Goal: Transaction & Acquisition: Purchase product/service

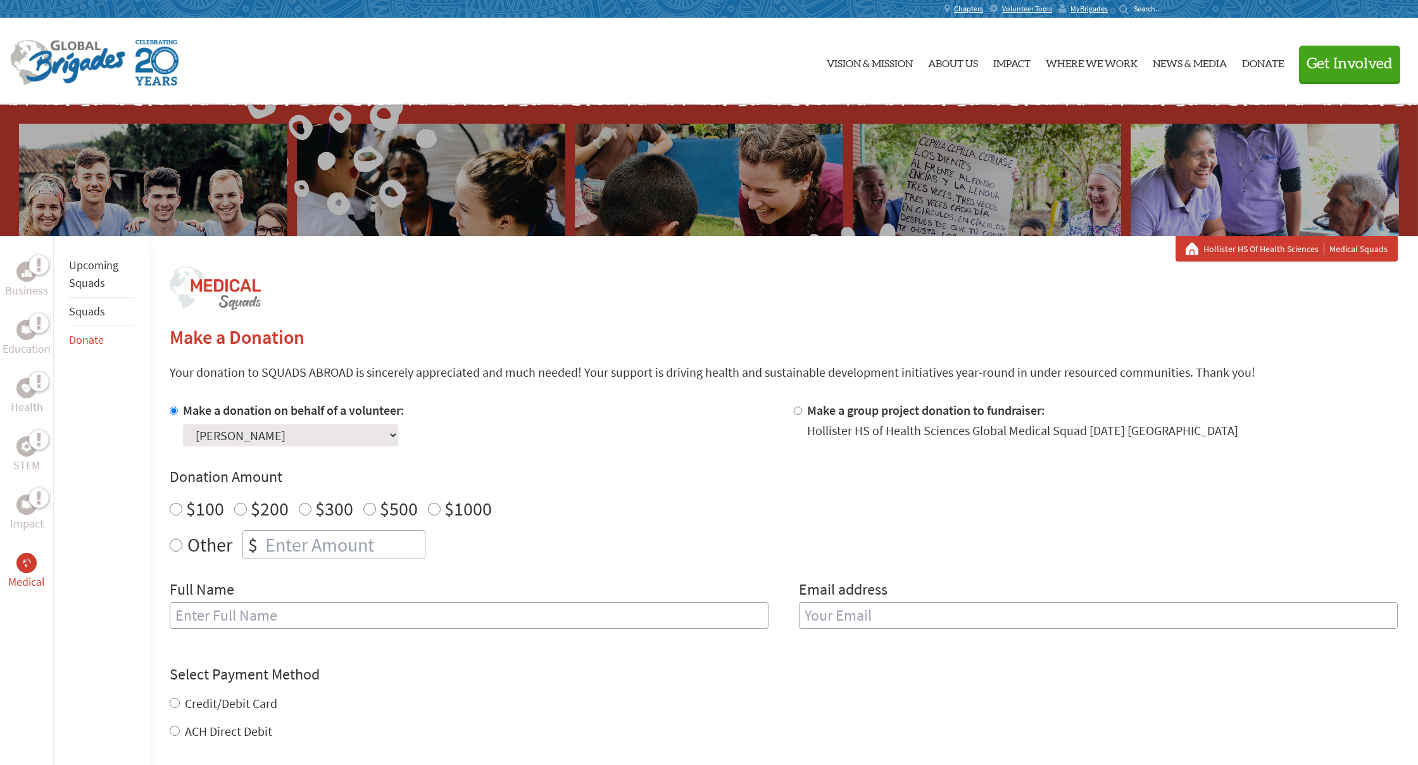
type input "-1"
radio input "true"
click at [420, 543] on input "-1" at bounding box center [344, 545] width 162 height 28
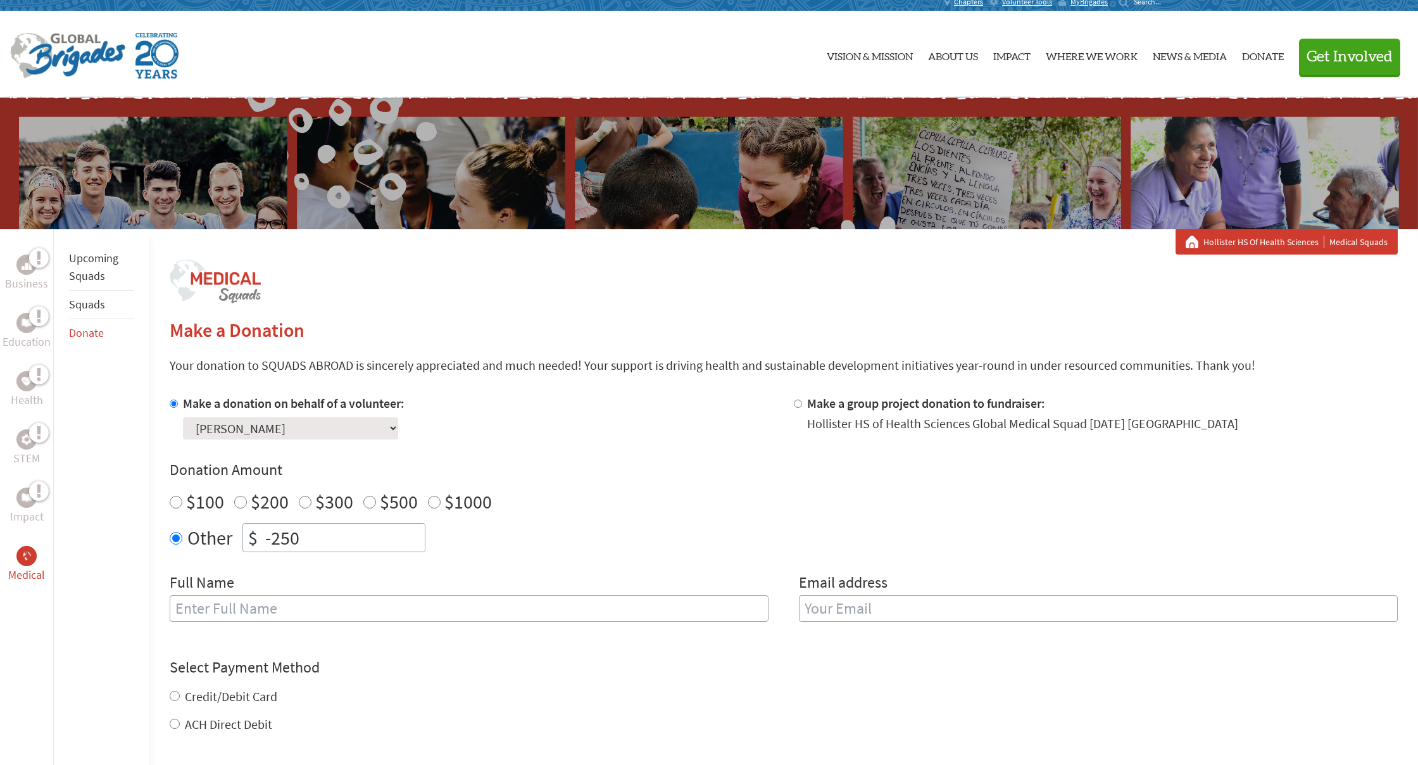
type input "-250"
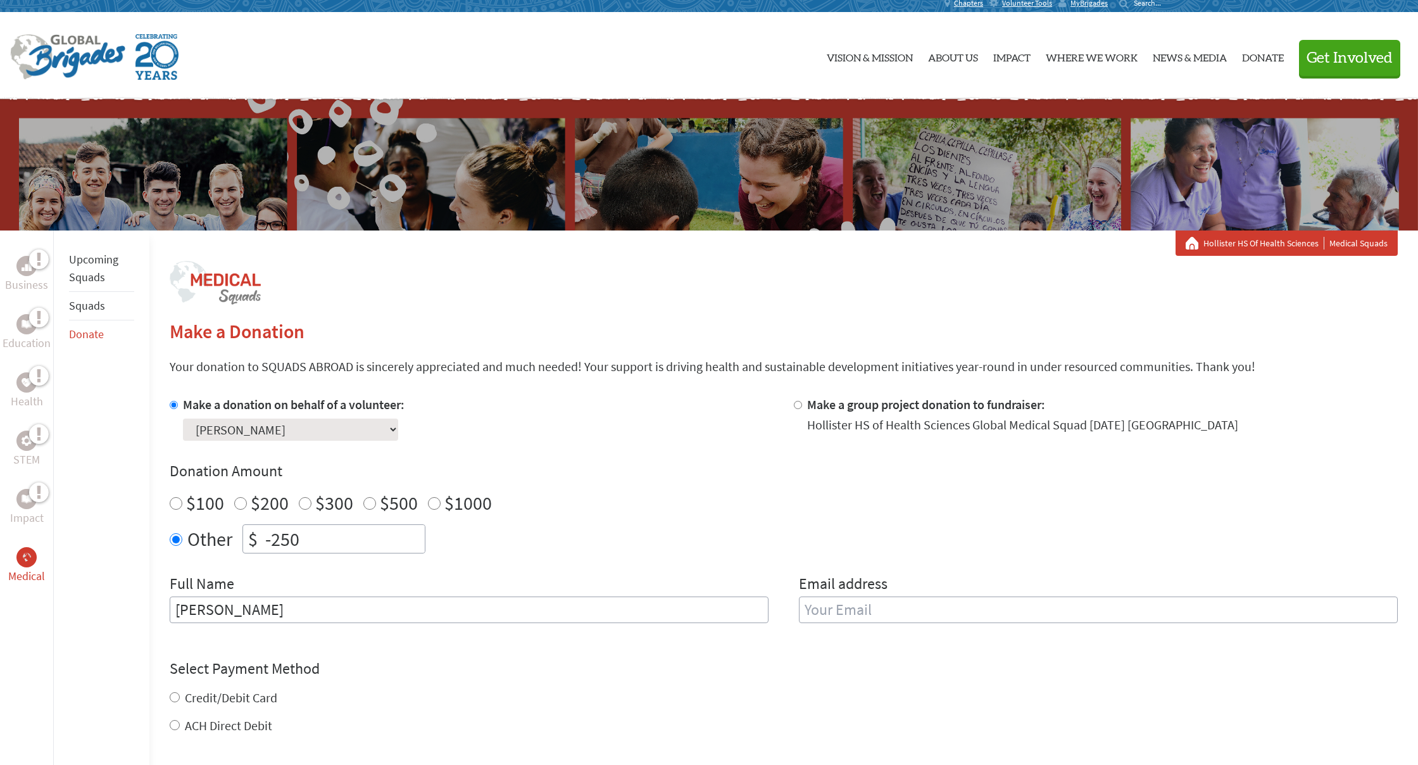
scroll to position [6, 0]
type input "[PERSON_NAME]"
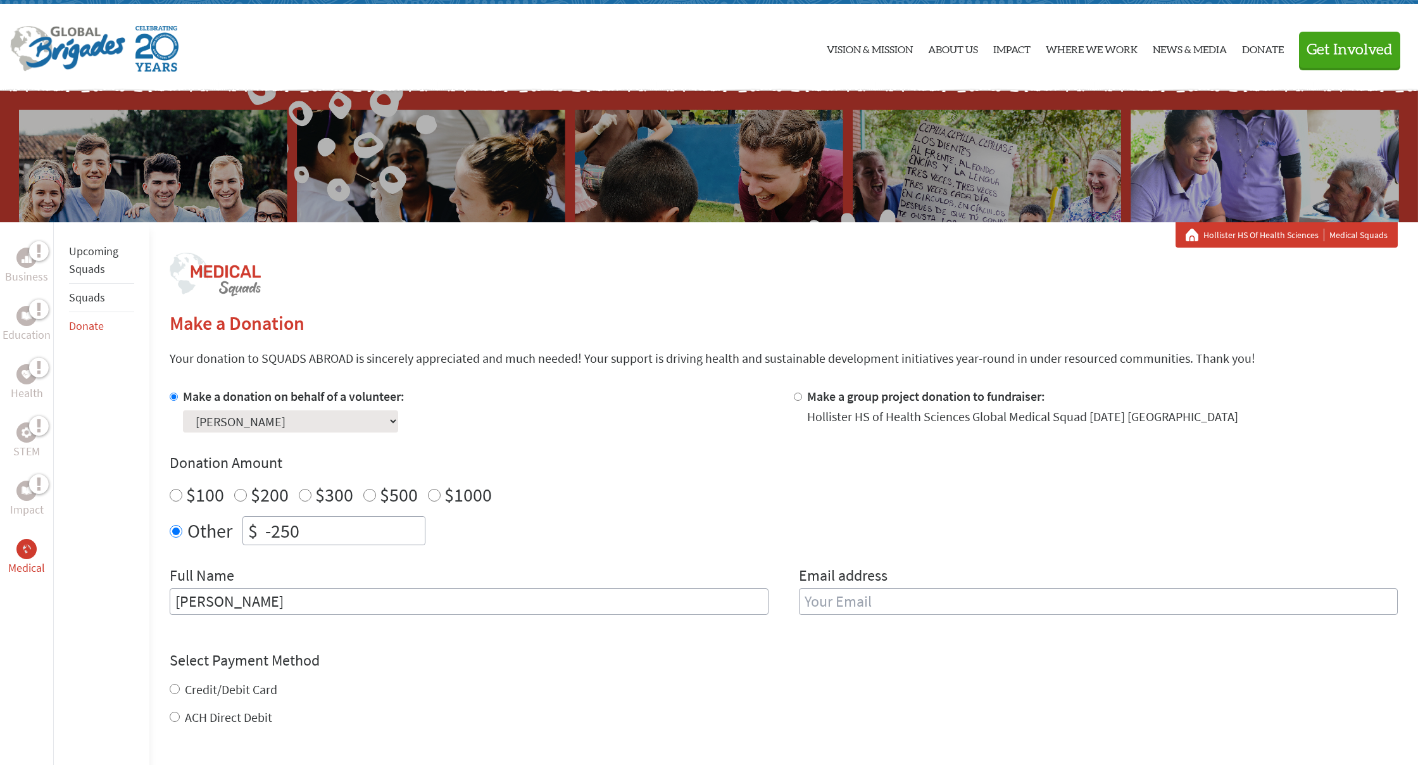
scroll to position [14, 0]
type input "l"
click at [294, 601] on input "[PERSON_NAME]" at bounding box center [469, 601] width 599 height 27
drag, startPoint x: 294, startPoint y: 601, endPoint x: 217, endPoint y: 598, distance: 76.7
click at [220, 598] on input "[PERSON_NAME]" at bounding box center [469, 601] width 599 height 27
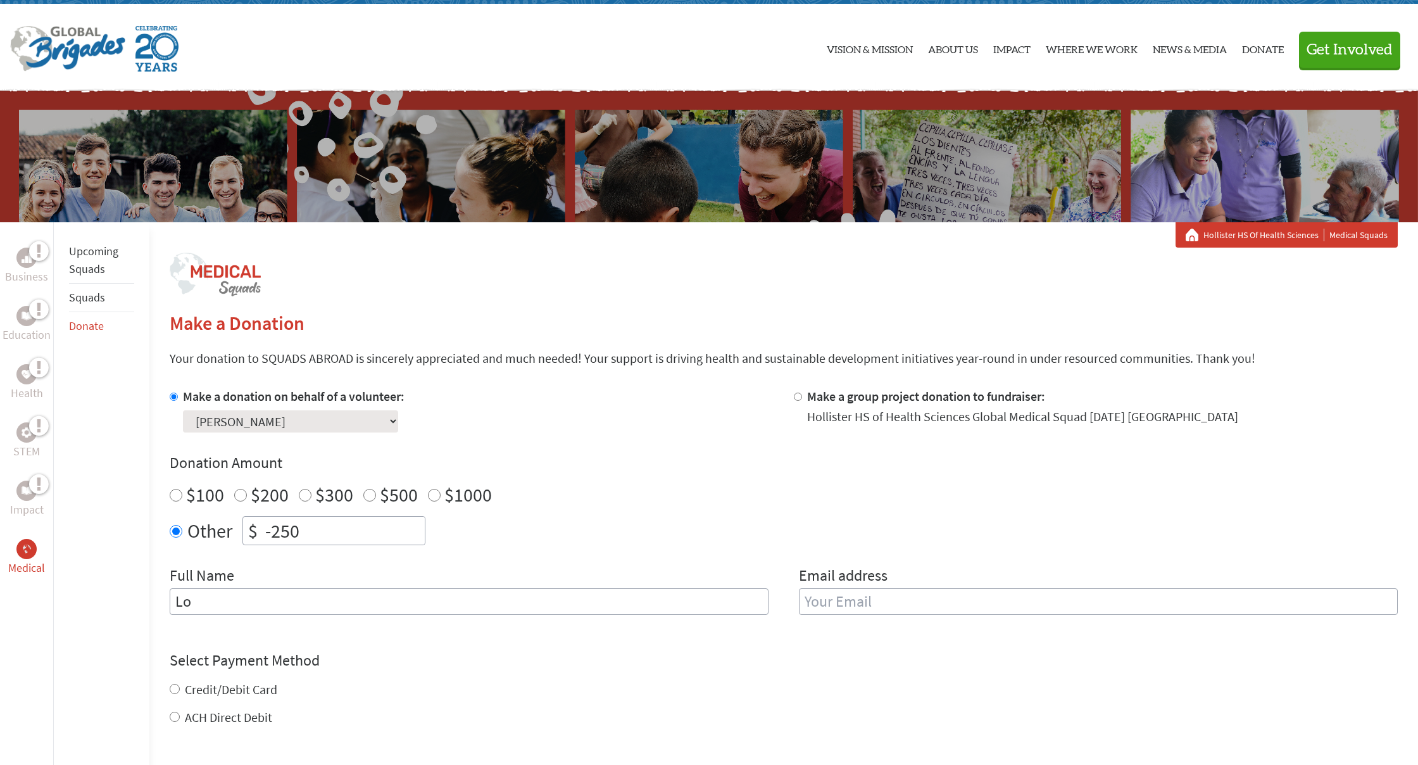
type input "L"
type input "[PERSON_NAME]"
click at [894, 600] on input "email" at bounding box center [1098, 601] width 599 height 27
type input "steve.cj"
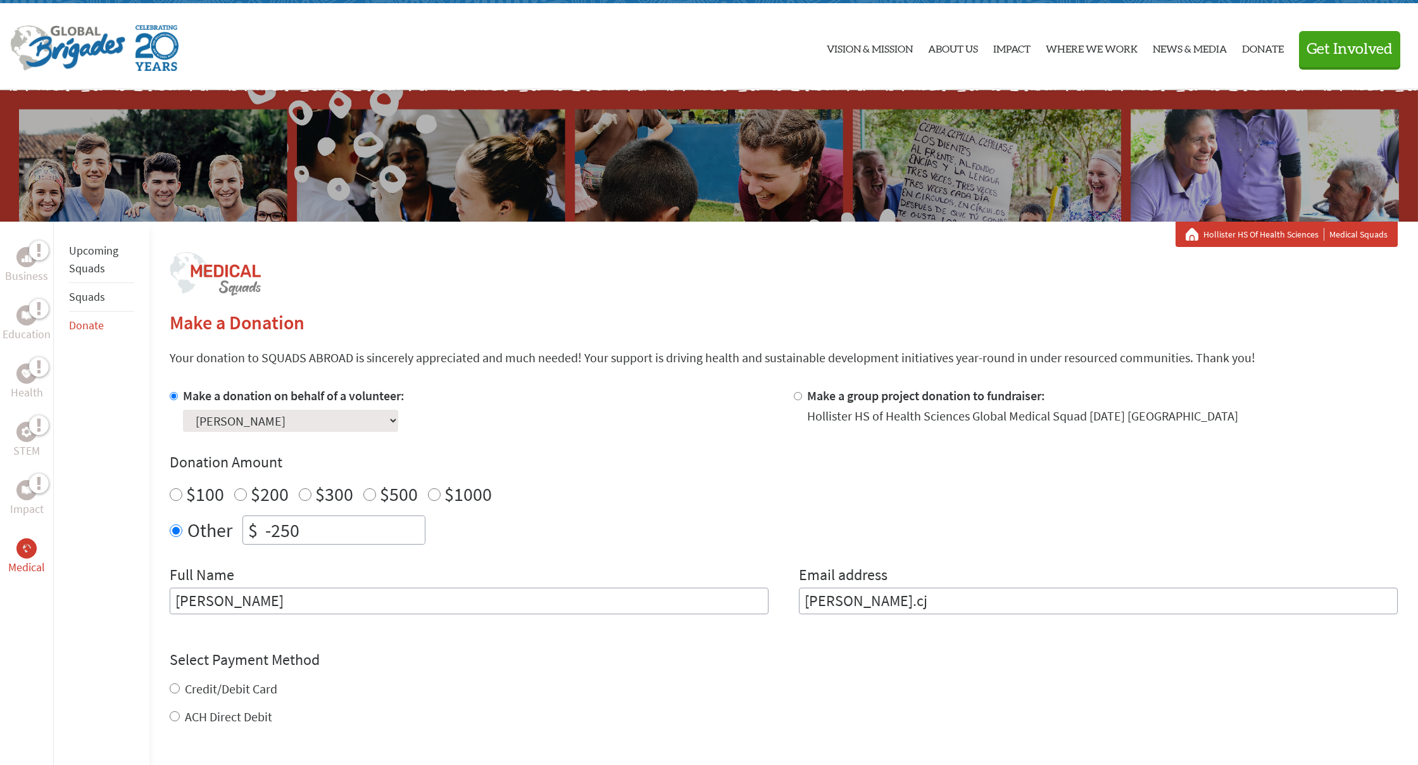
click at [865, 602] on input "steve.cj" at bounding box center [1098, 601] width 599 height 27
click at [873, 600] on input "steve.cj" at bounding box center [1098, 601] width 599 height 27
click at [879, 601] on input "steve.cj" at bounding box center [1098, 601] width 599 height 27
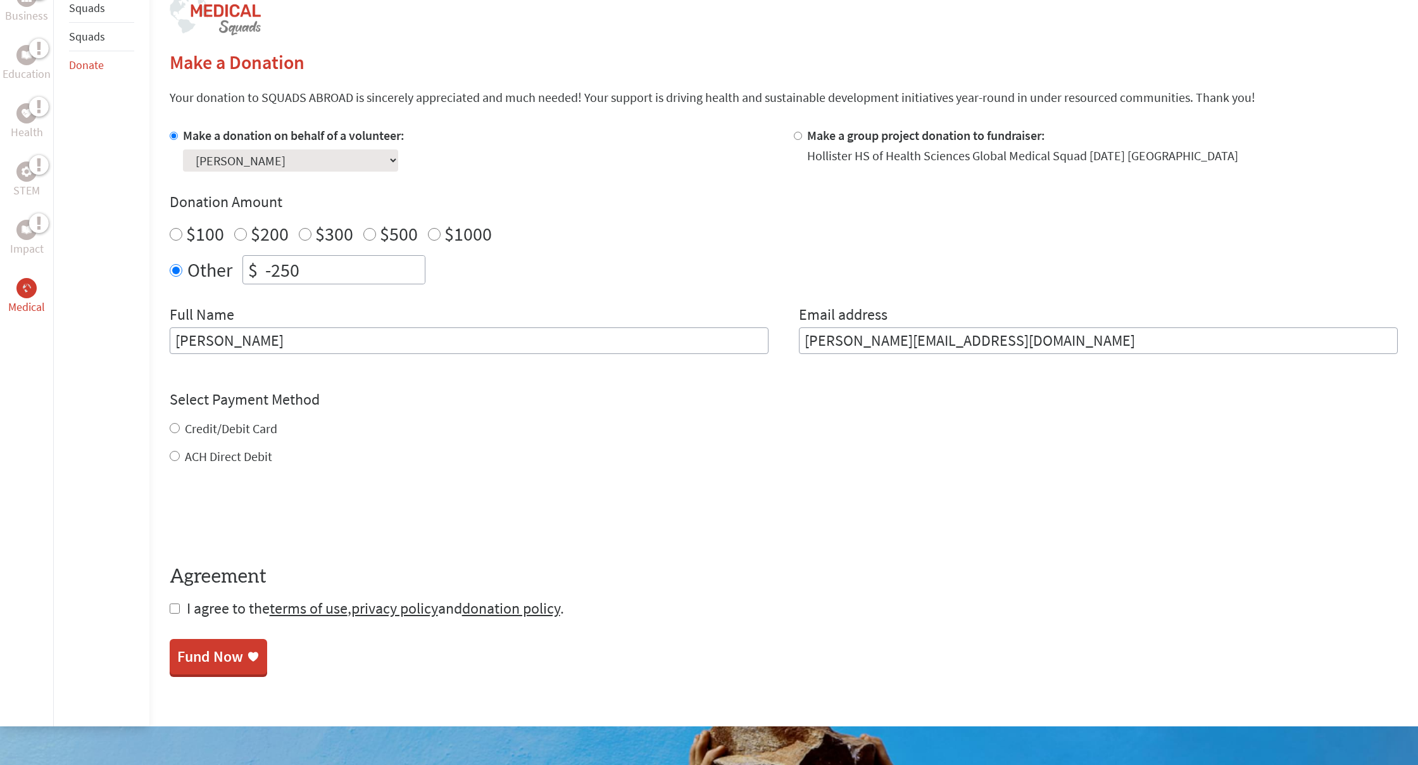
scroll to position [279, 0]
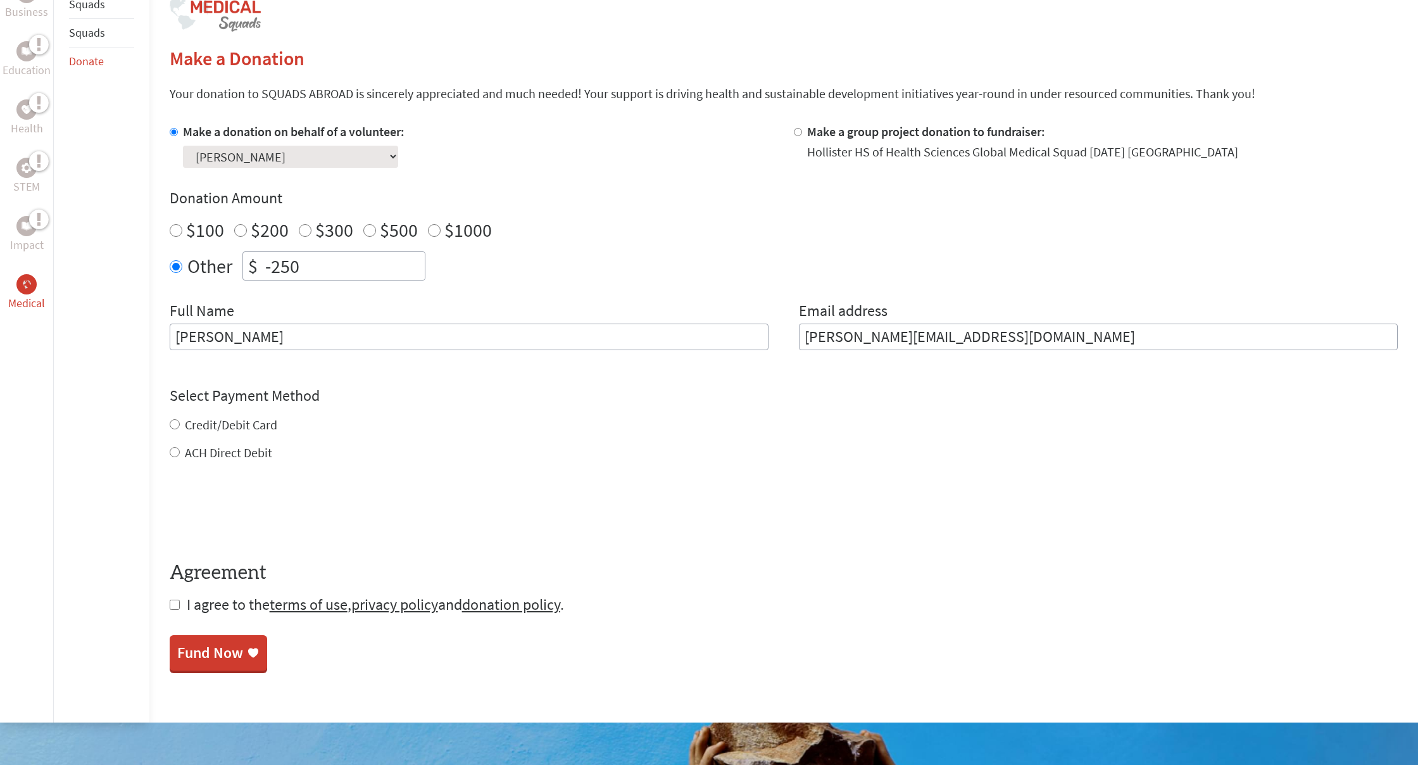
type input "steve.chavez831@aol.com"
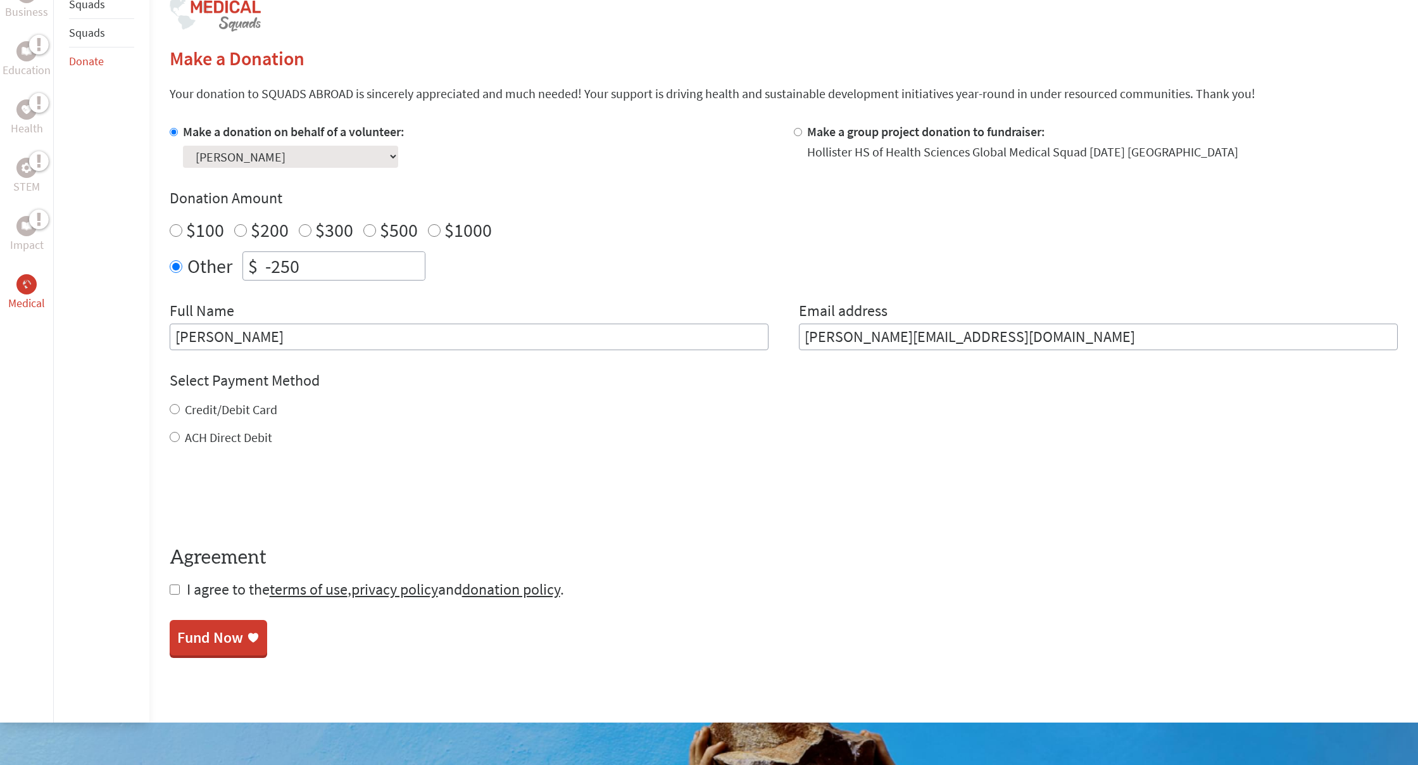
click at [271, 263] on input "-250" at bounding box center [344, 266] width 162 height 28
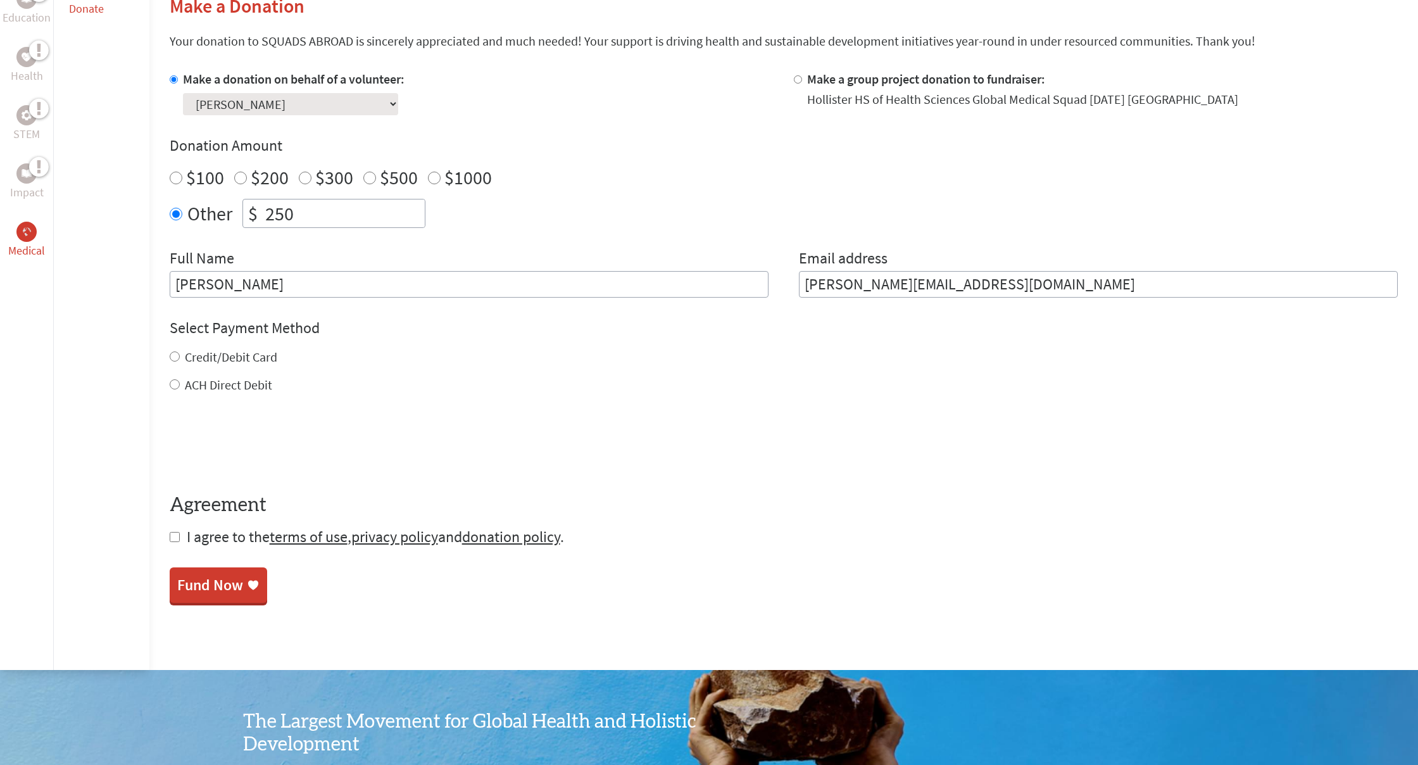
scroll to position [342, 0]
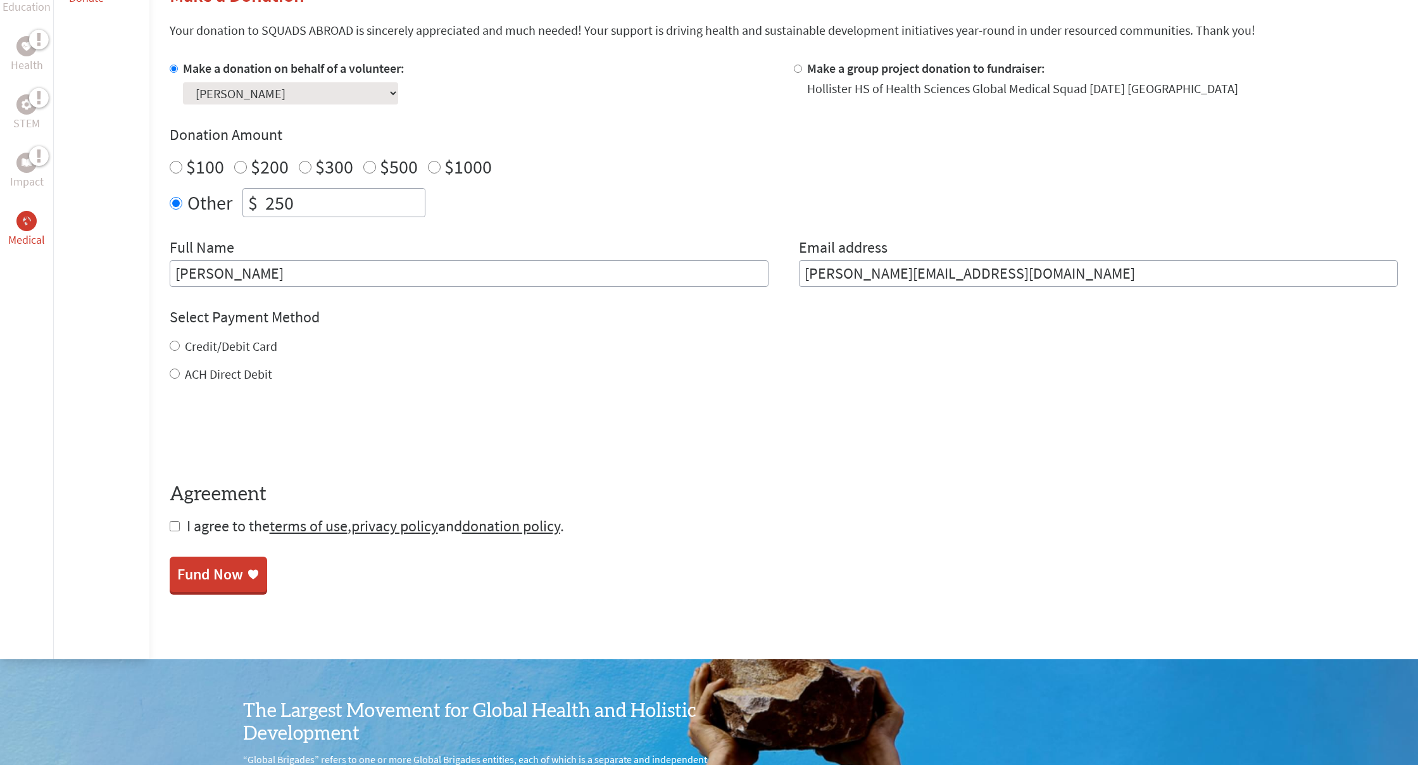
type input "250"
click at [472, 327] on div "Select Payment Method NOTE: American Express is not accepted. Please proceed no…" at bounding box center [784, 345] width 1228 height 76
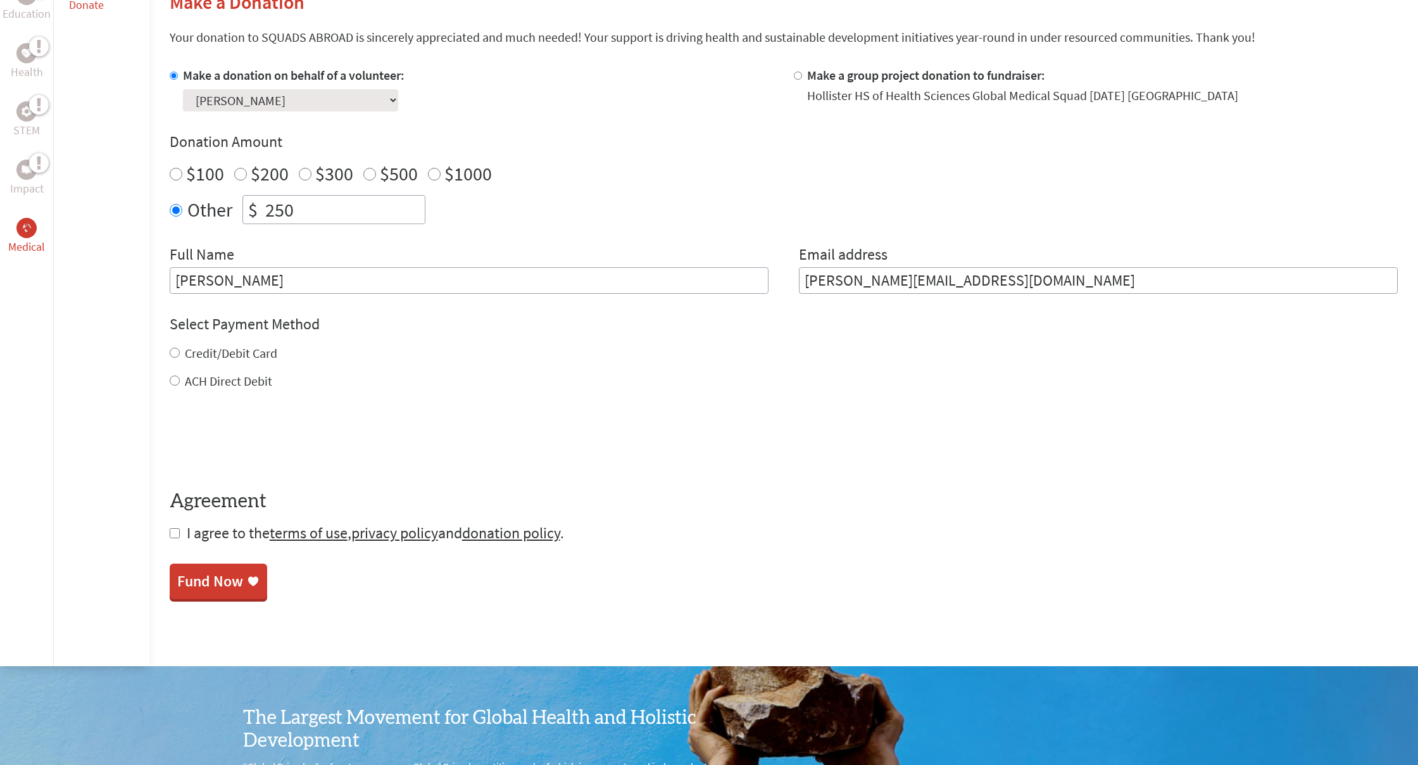
scroll to position [329, 0]
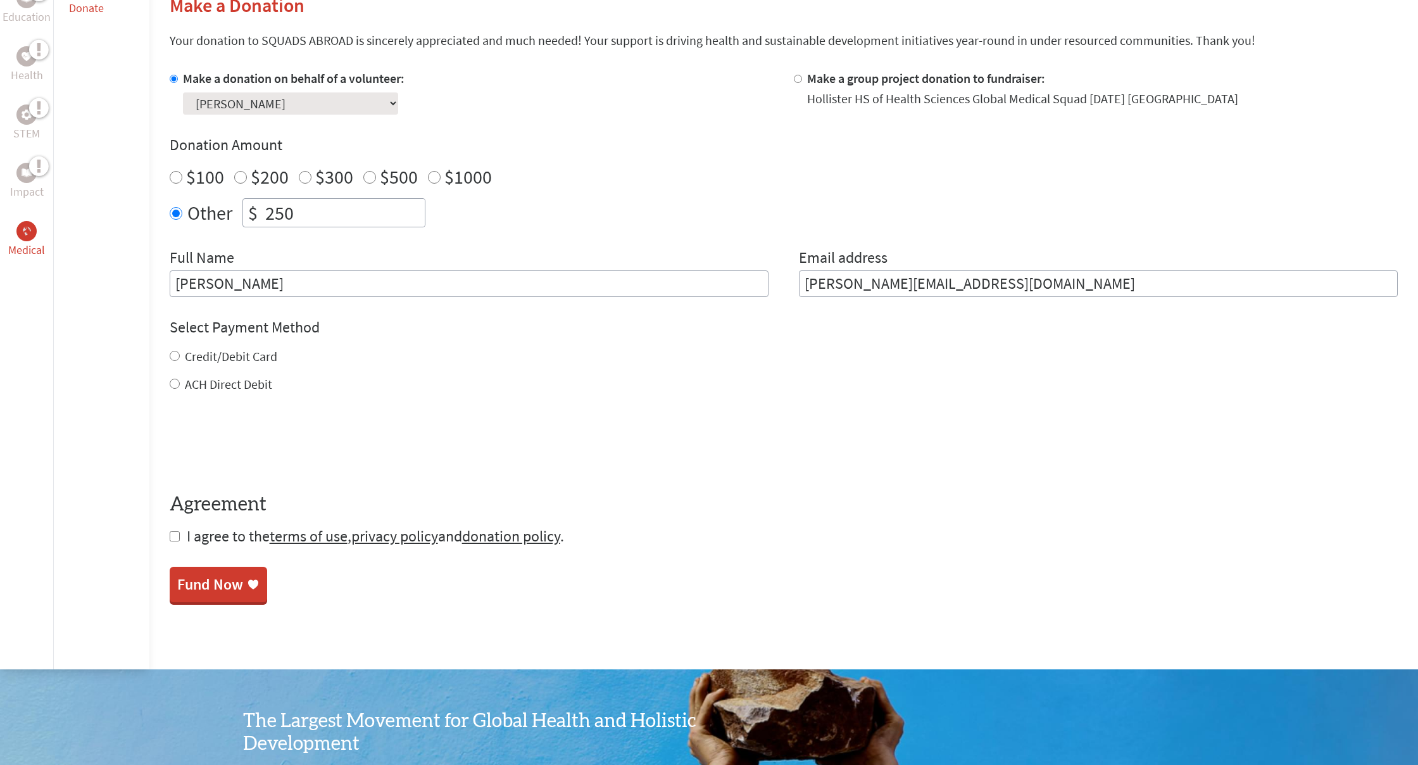
click at [177, 356] on input "Credit/Debit Card" at bounding box center [175, 356] width 10 height 10
radio input "true"
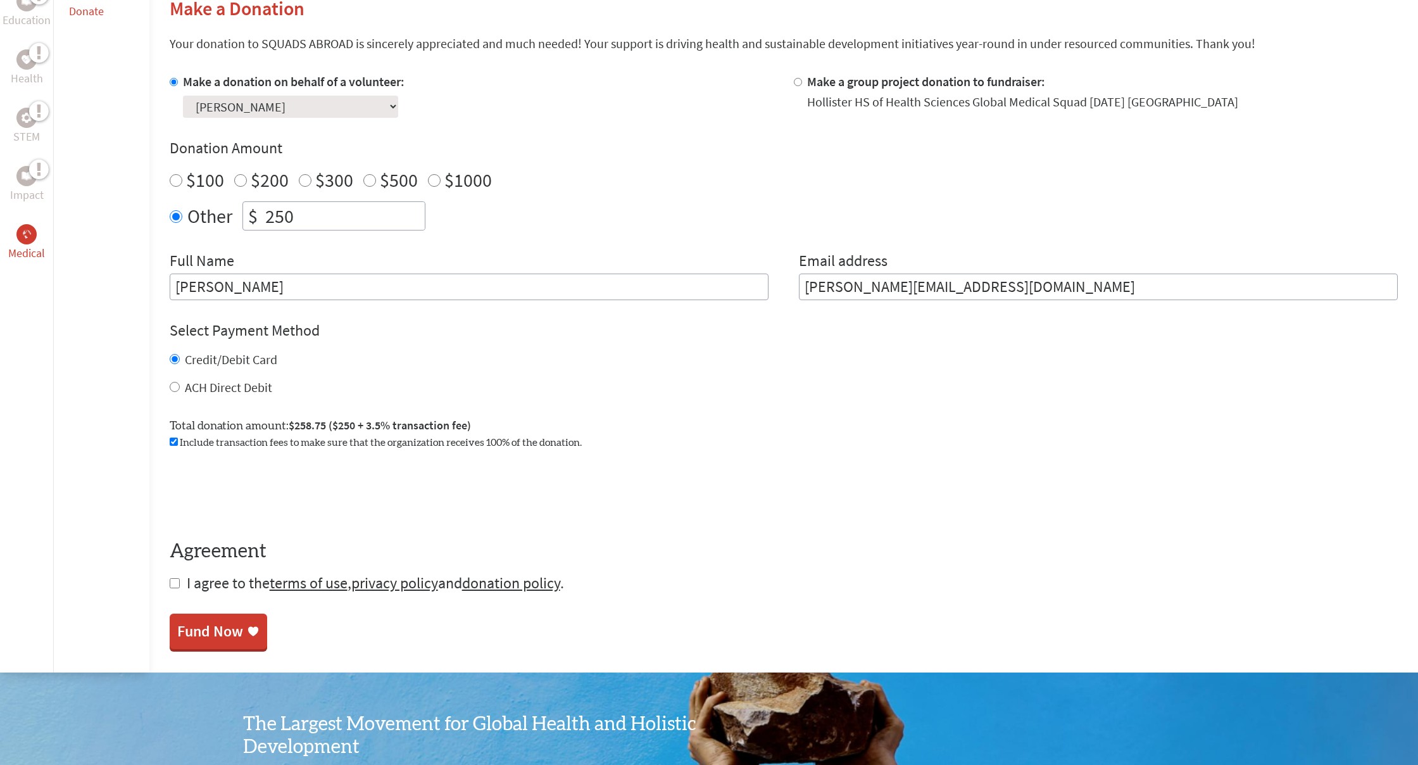
scroll to position [332, 0]
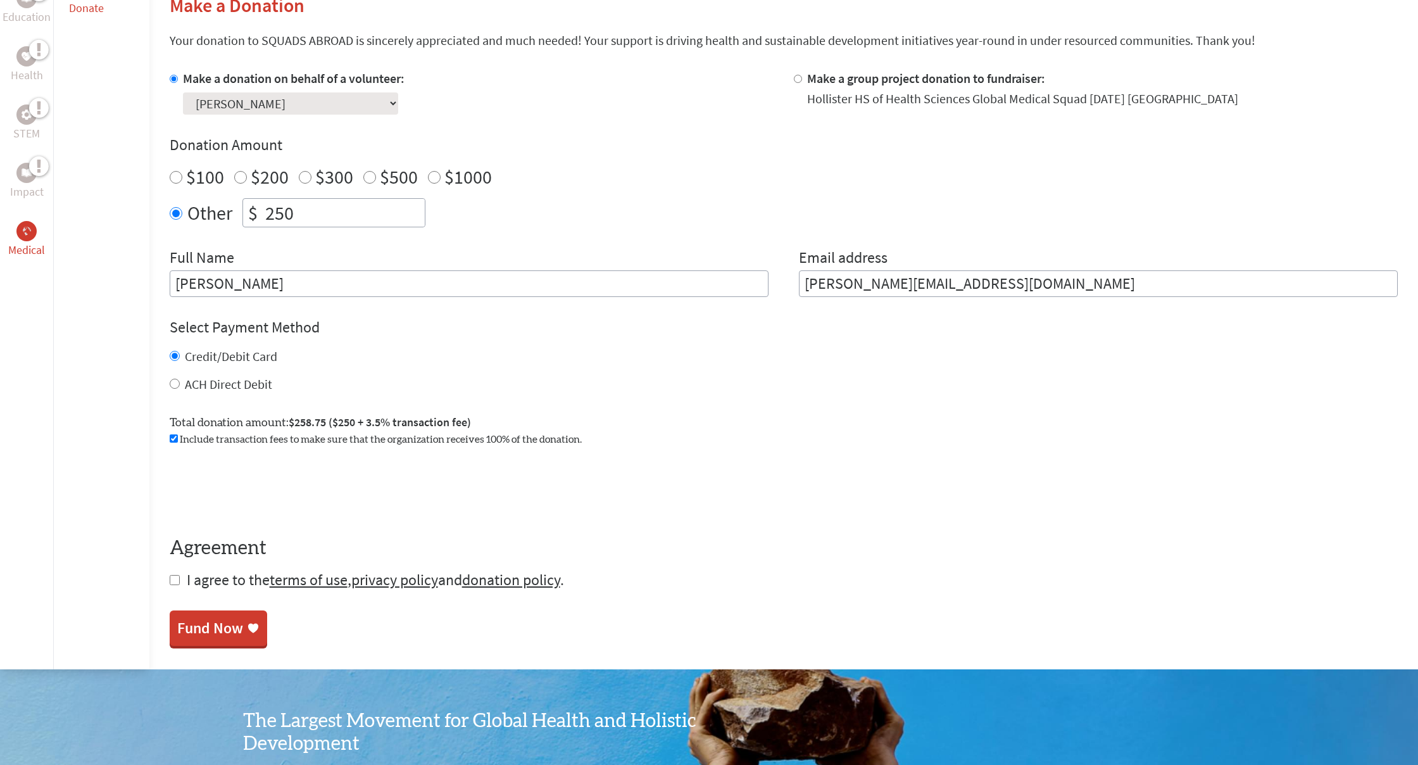
click at [173, 580] on input "checkbox" at bounding box center [175, 580] width 10 height 10
checkbox input "true"
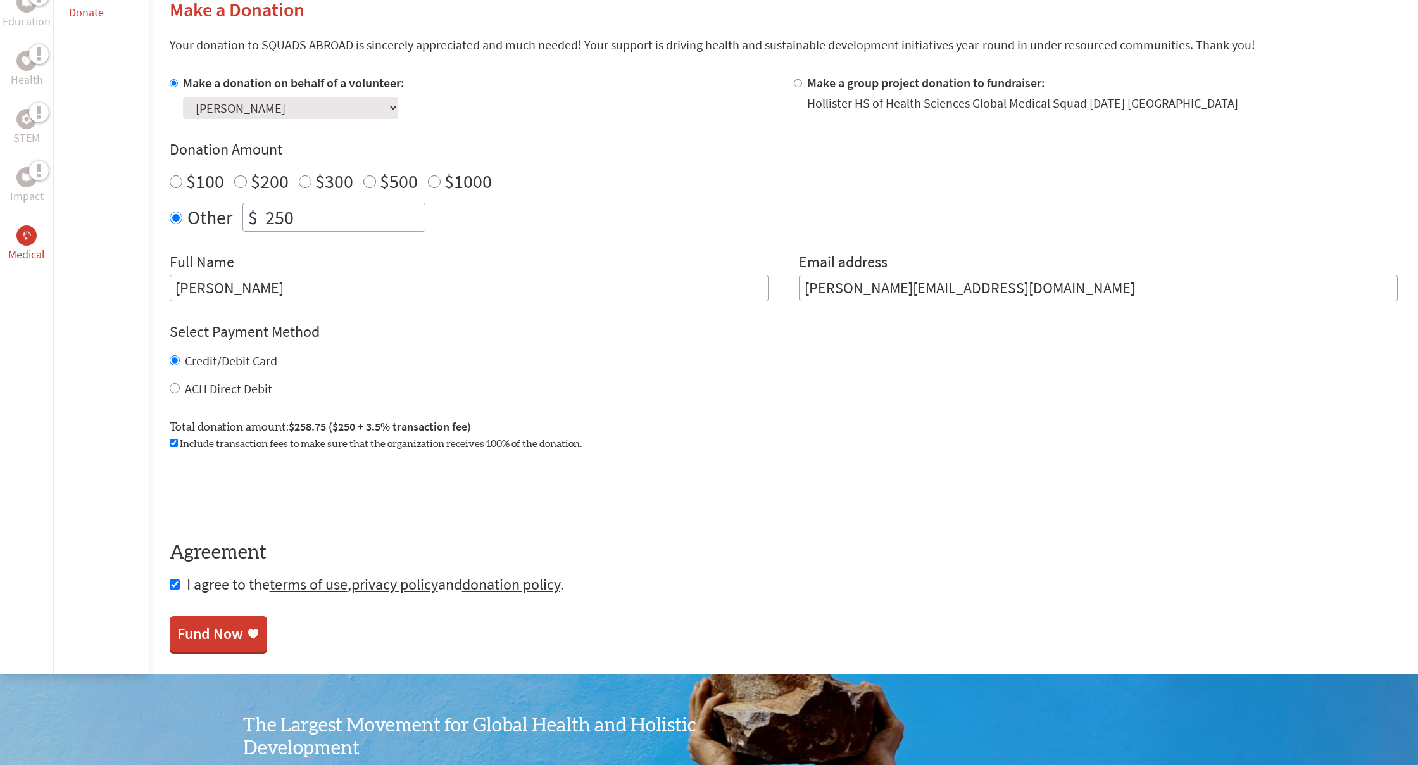
scroll to position [327, 0]
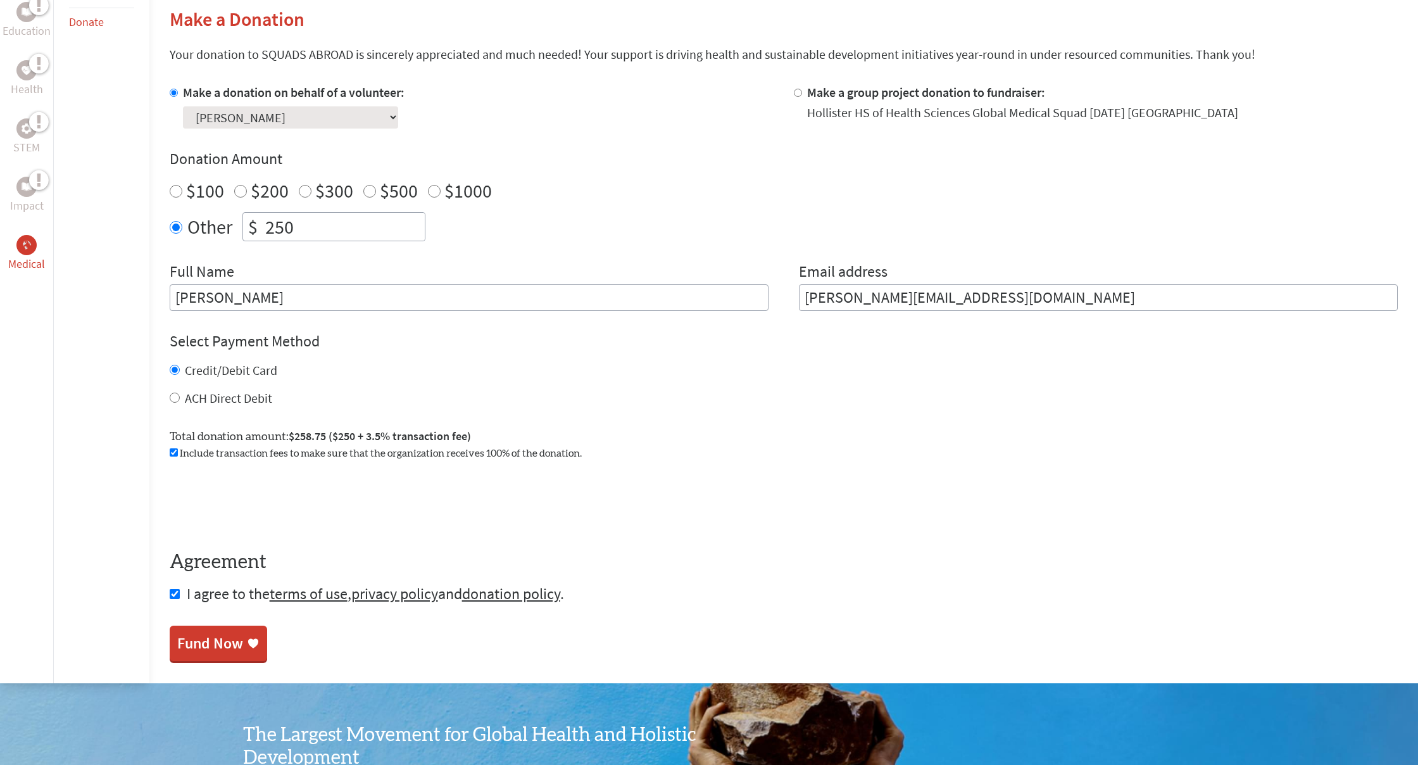
click at [229, 637] on div "Fund Now" at bounding box center [210, 643] width 66 height 20
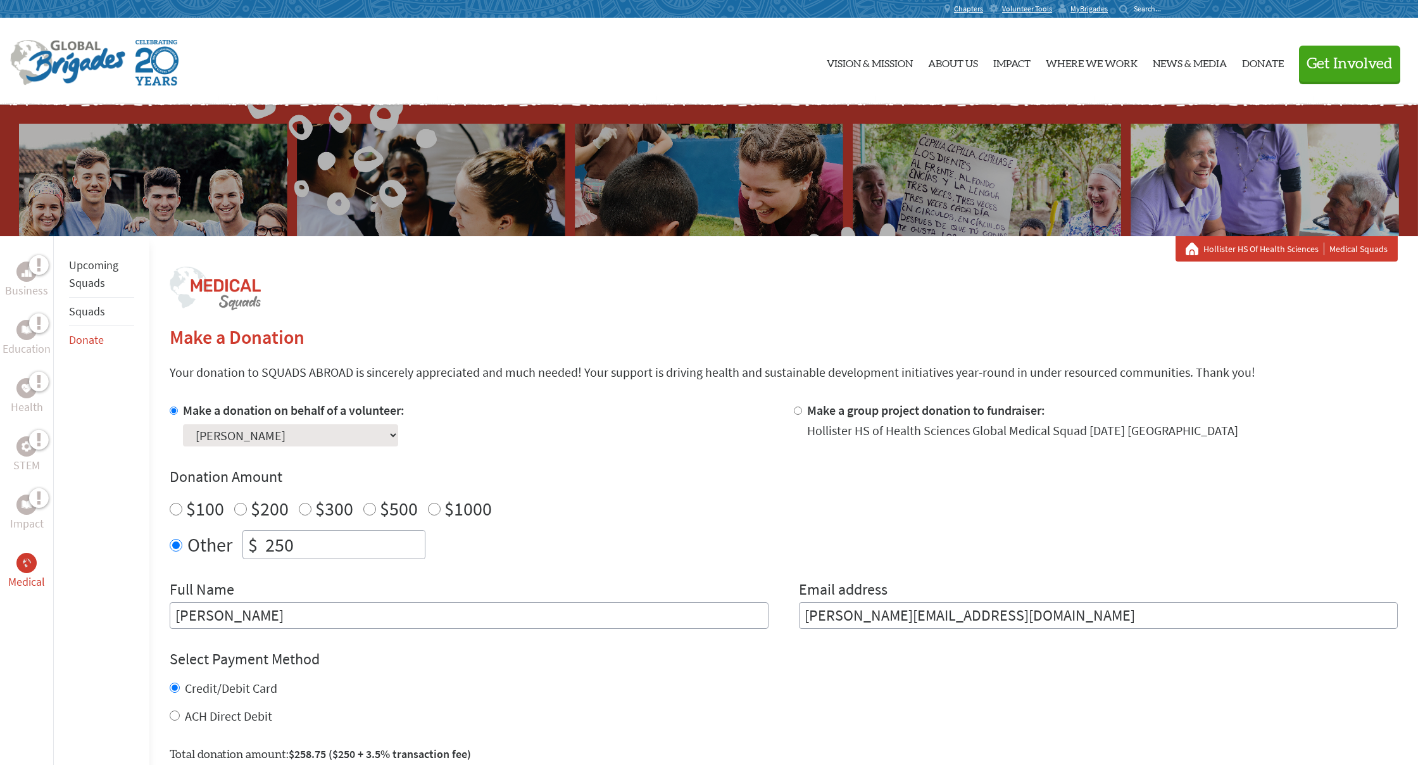
scroll to position [19, 0]
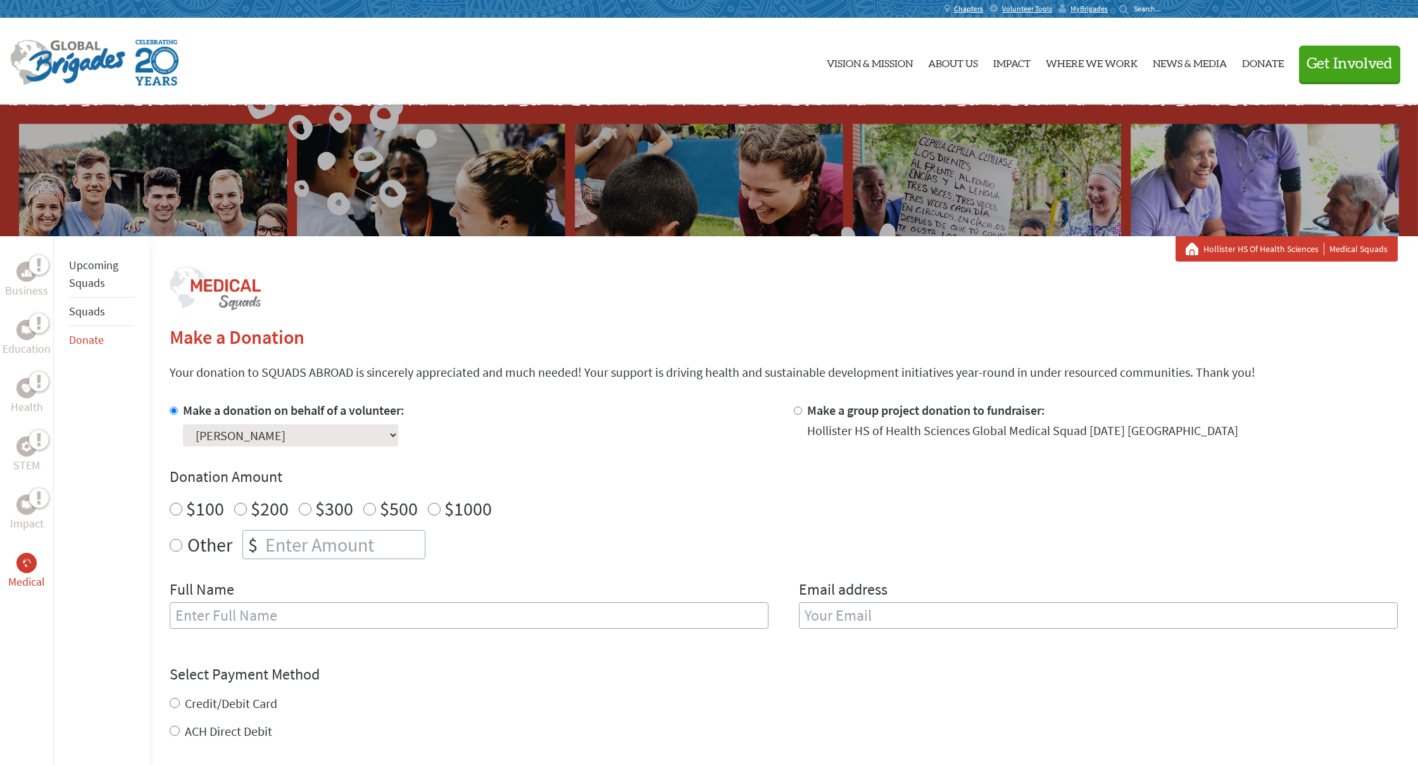
radio input "true"
click at [346, 544] on input "number" at bounding box center [344, 545] width 162 height 28
type input "250"
type input "[PERSON_NAME]"
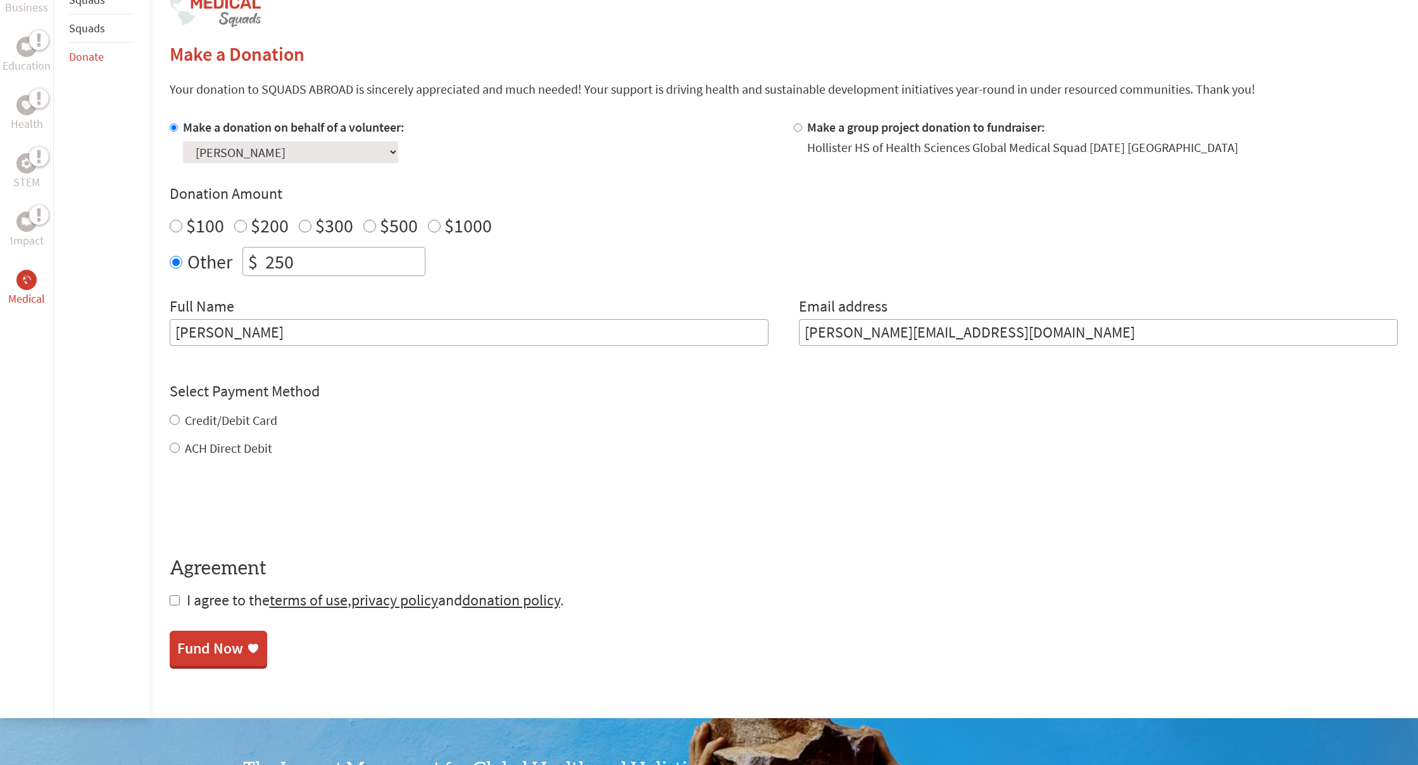
scroll to position [284, 0]
type input "[PERSON_NAME][EMAIL_ADDRESS][DOMAIN_NAME]"
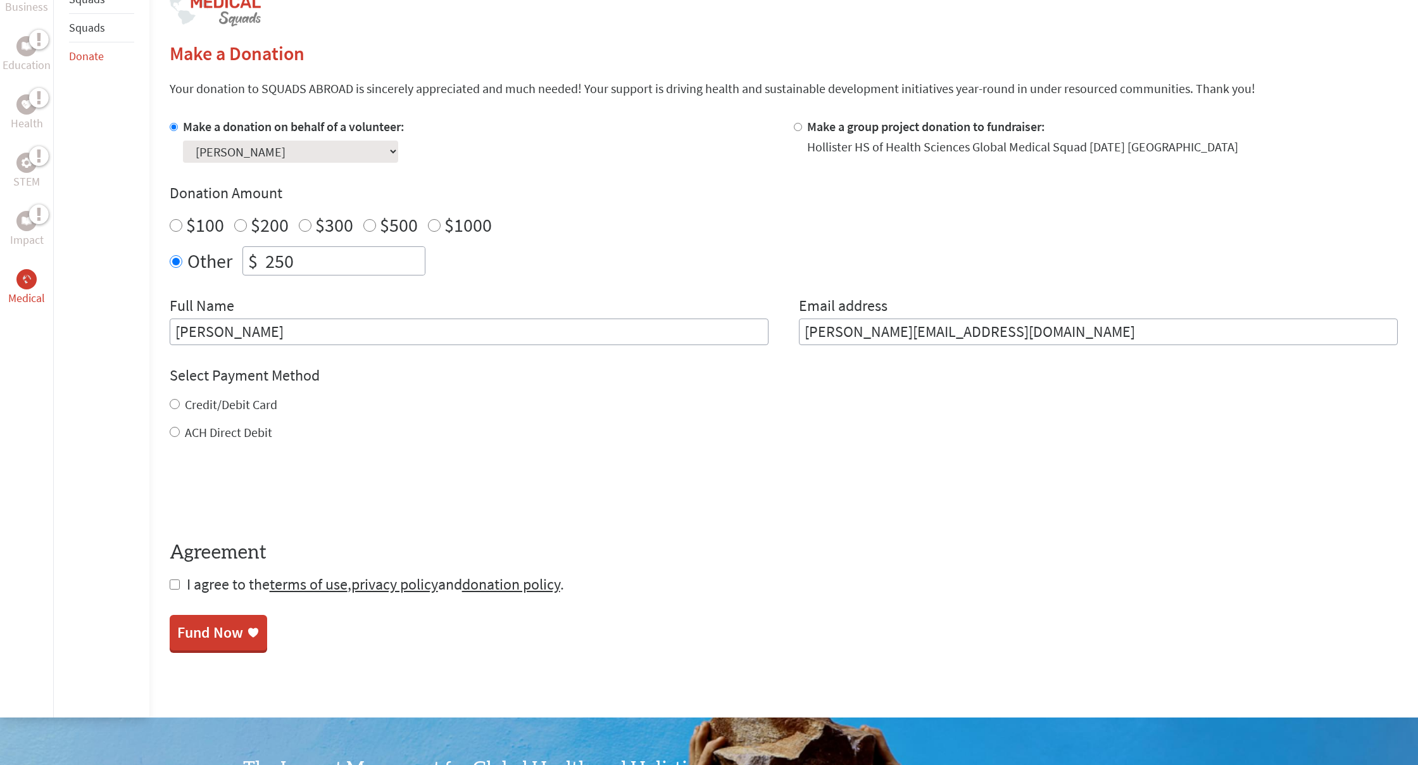
click at [176, 416] on div "Credit/Debit Card ACH Direct Debit" at bounding box center [784, 419] width 1228 height 46
click at [174, 401] on input "Credit/Debit Card" at bounding box center [175, 404] width 10 height 10
radio input "true"
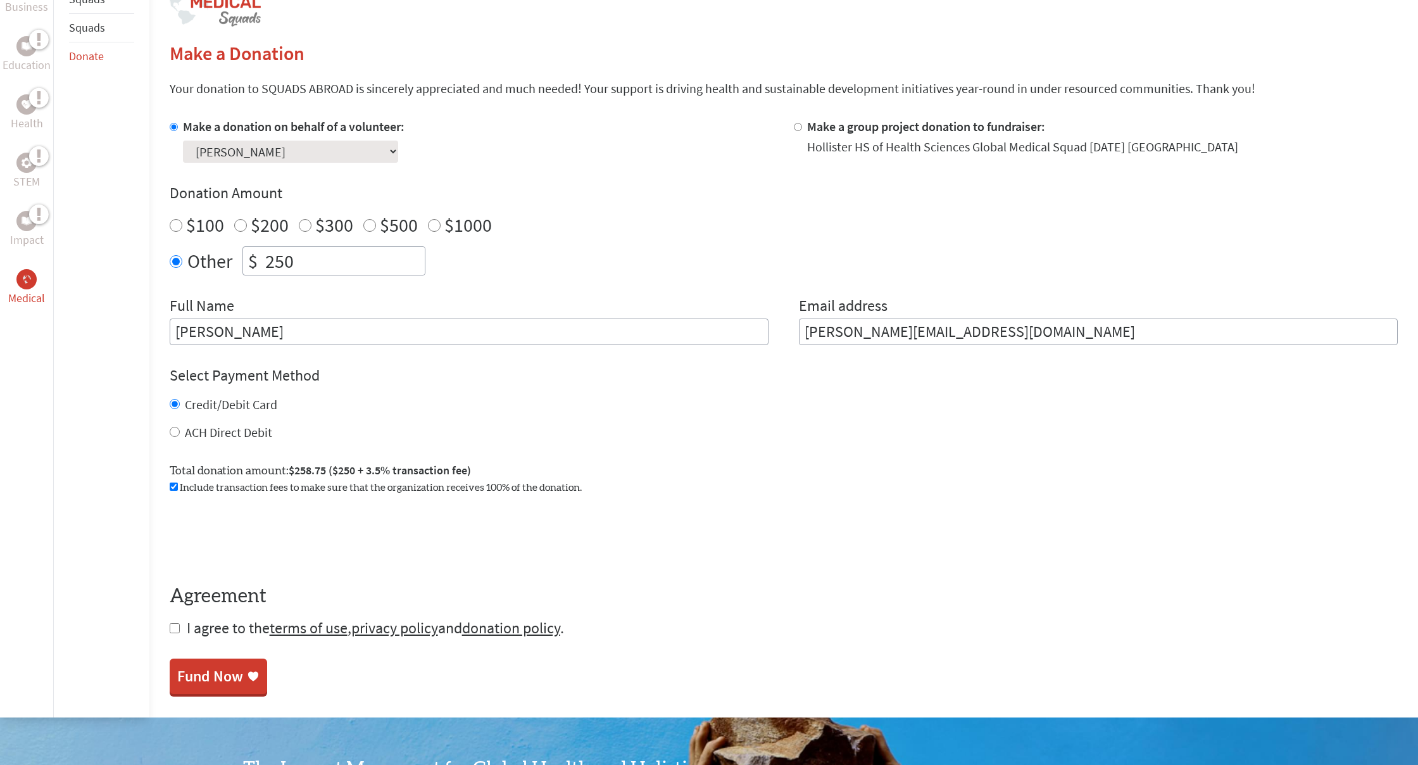
click at [174, 623] on input "checkbox" at bounding box center [175, 628] width 10 height 10
checkbox input "true"
click at [215, 675] on div "Fund Now" at bounding box center [210, 677] width 66 height 20
